Goal: Navigation & Orientation: Understand site structure

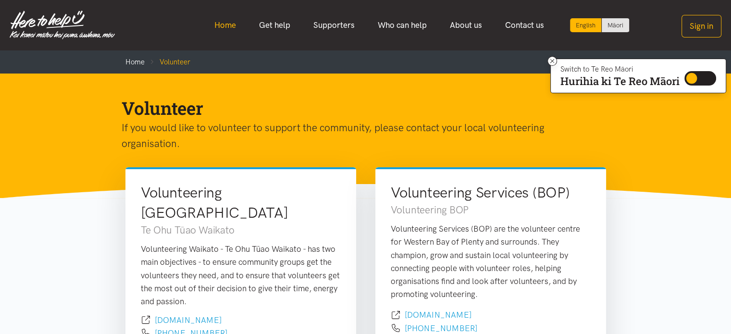
click at [229, 29] on link "Home" at bounding box center [225, 25] width 45 height 21
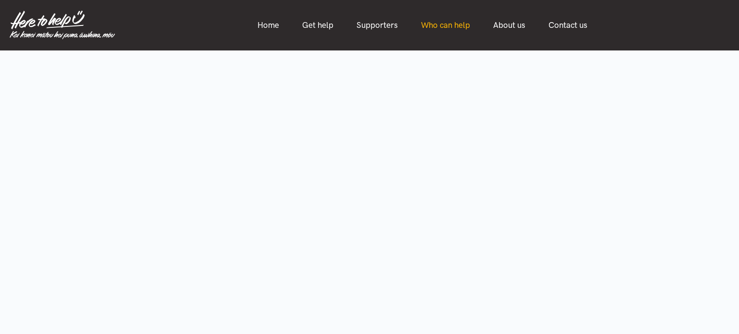
click at [462, 26] on link "Who can help" at bounding box center [445, 25] width 72 height 21
click at [506, 28] on link "About us" at bounding box center [508, 25] width 55 height 21
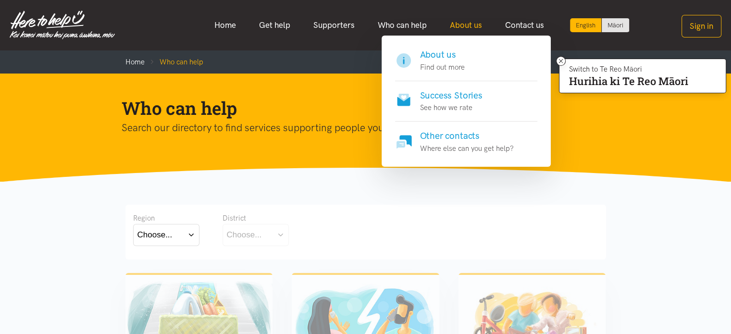
click at [480, 28] on link "About us" at bounding box center [466, 25] width 55 height 21
click at [435, 55] on h4 "About us" at bounding box center [442, 54] width 45 height 13
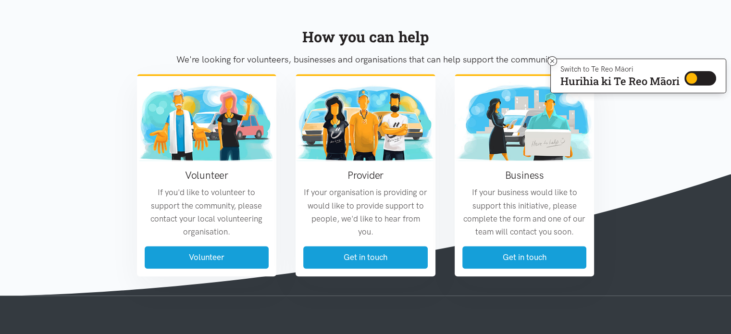
scroll to position [1058, 0]
